Goal: Find specific page/section: Find specific page/section

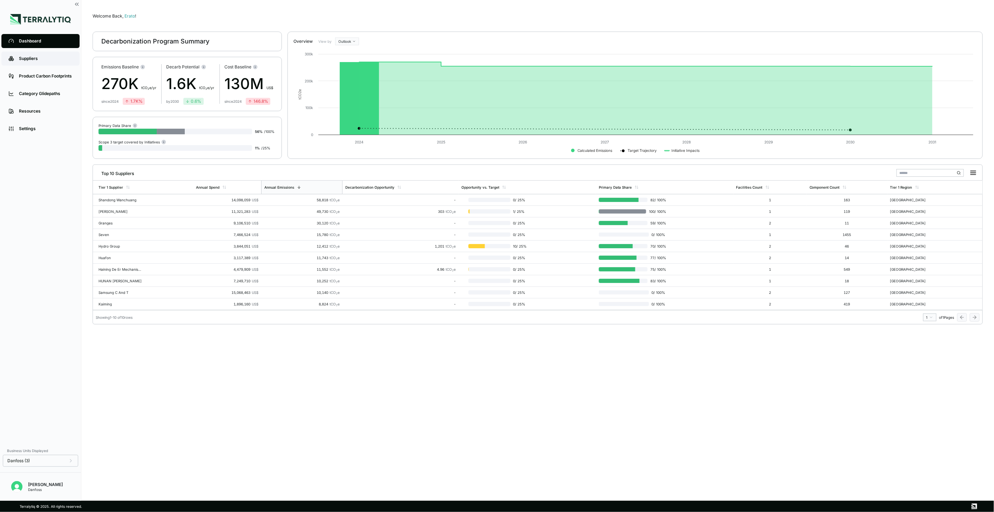
click at [35, 58] on div "Suppliers" at bounding box center [46, 59] width 54 height 6
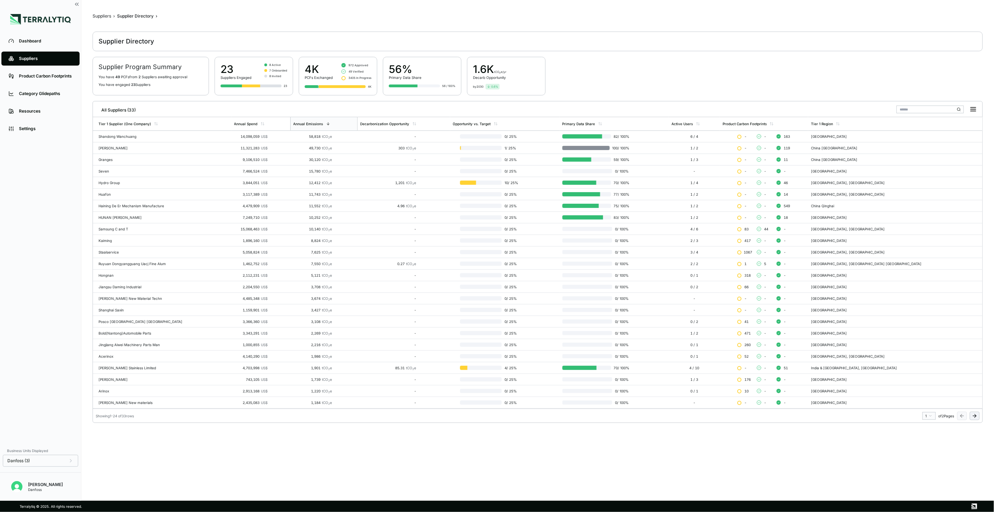
click at [973, 419] on button at bounding box center [975, 416] width 10 height 8
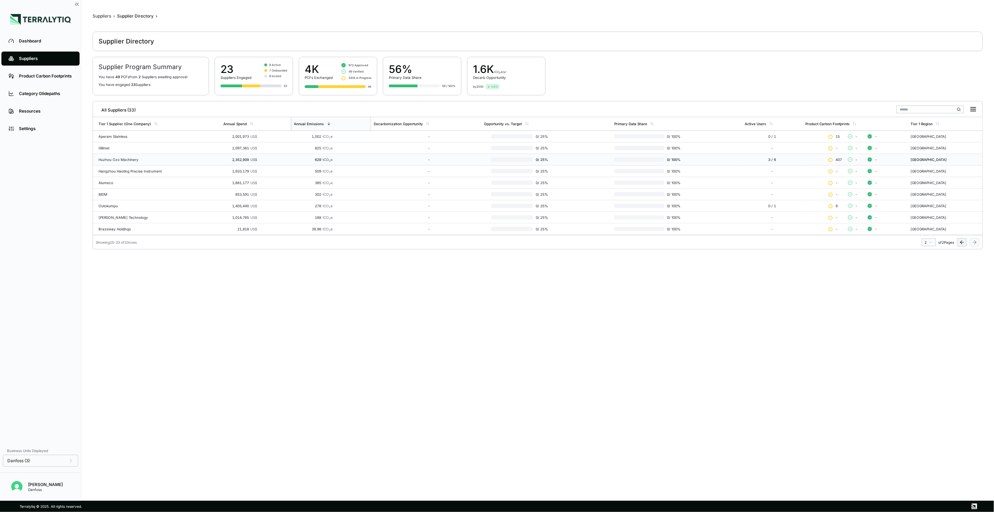
click at [125, 160] on div "Huzhou Ozo Machinery" at bounding box center [158, 159] width 119 height 4
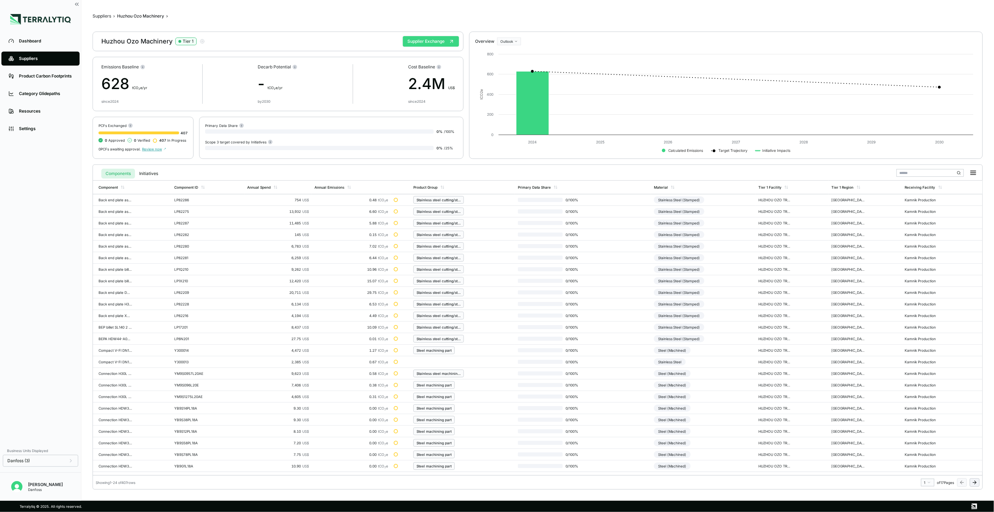
click at [429, 44] on button "Supplier Exchange" at bounding box center [431, 41] width 56 height 11
